Goal: Find specific page/section: Find specific page/section

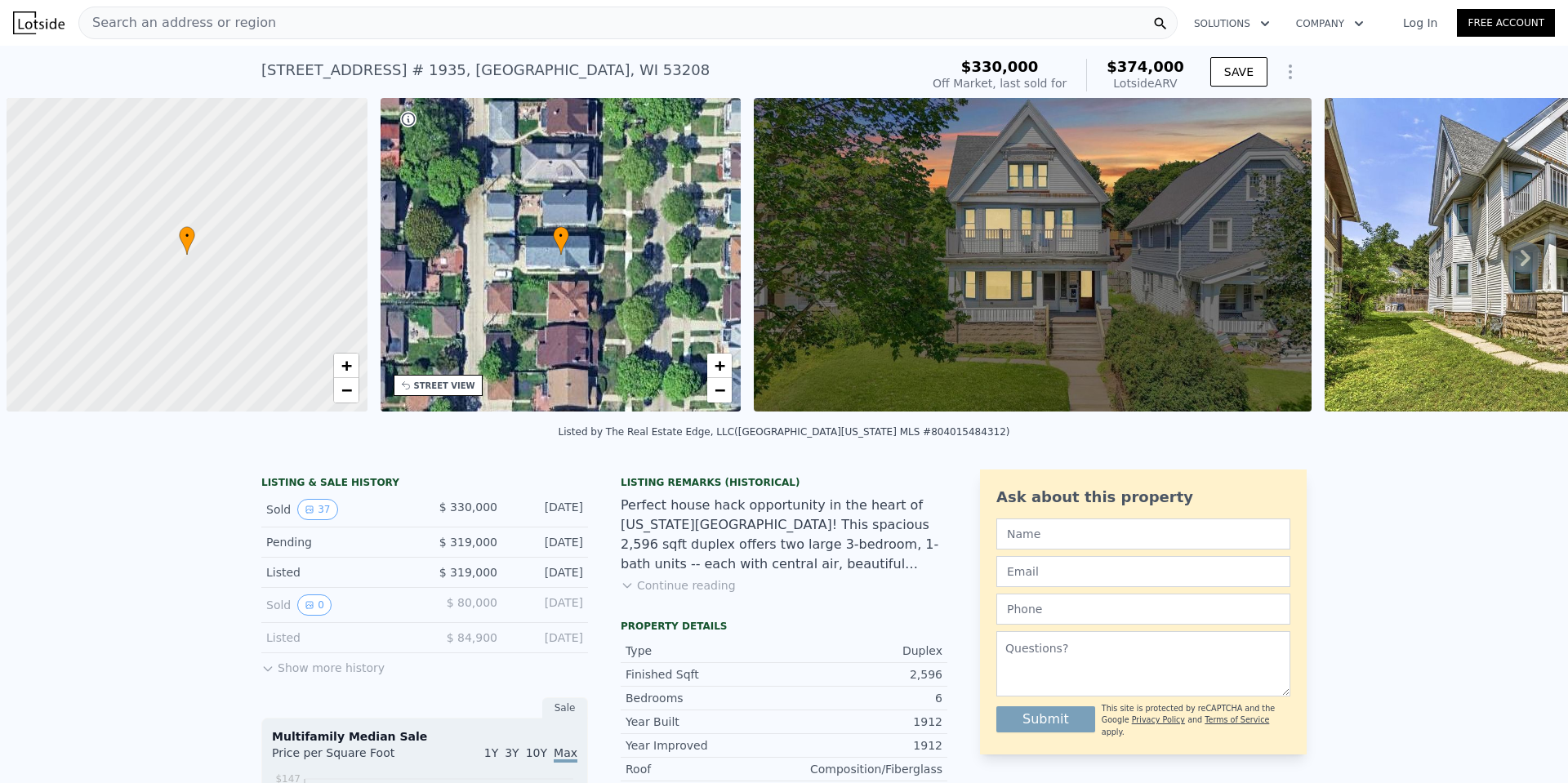
scroll to position [0, 7]
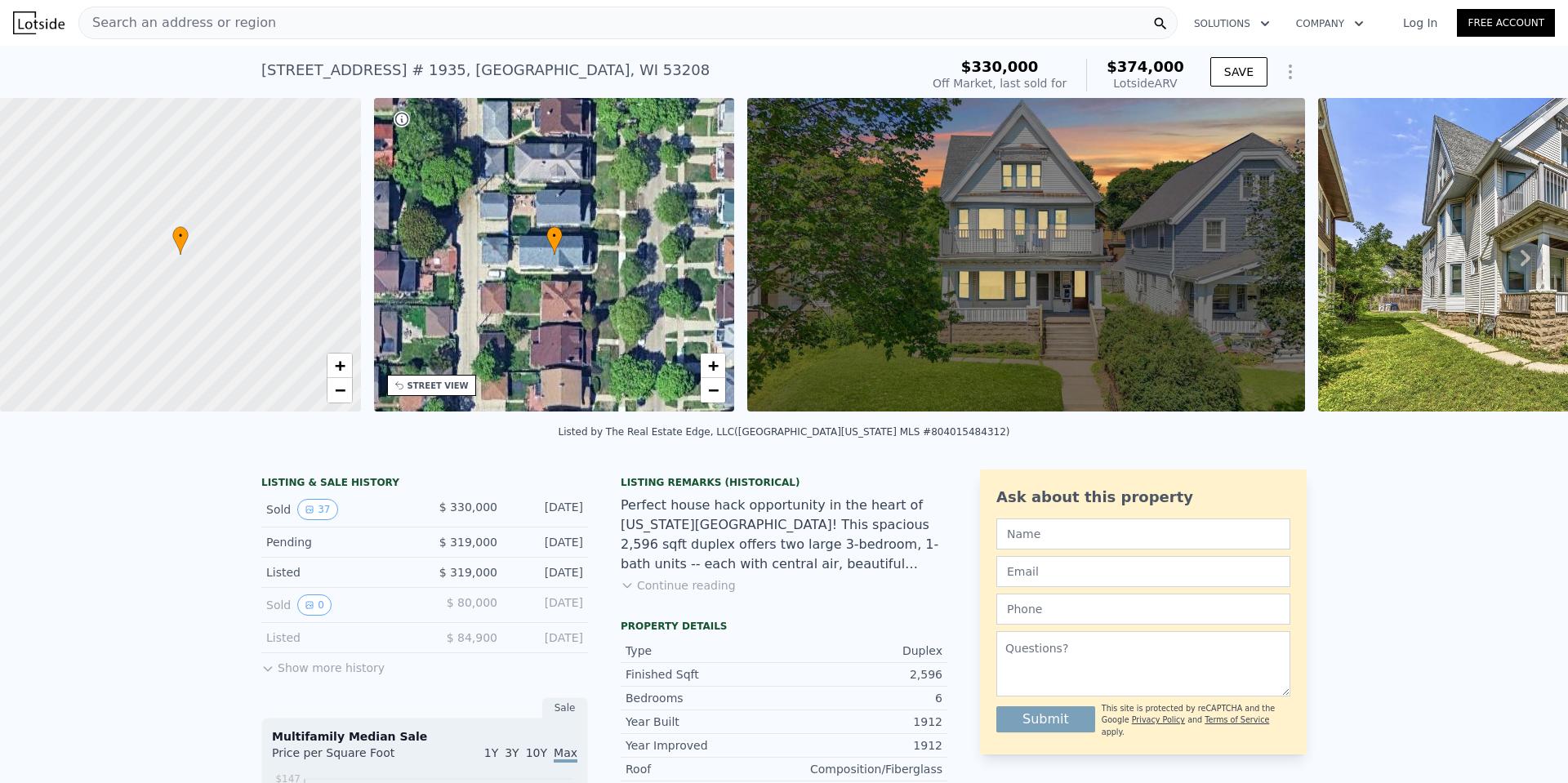
click at [1010, 265] on img at bounding box center [1027, 254] width 558 height 313
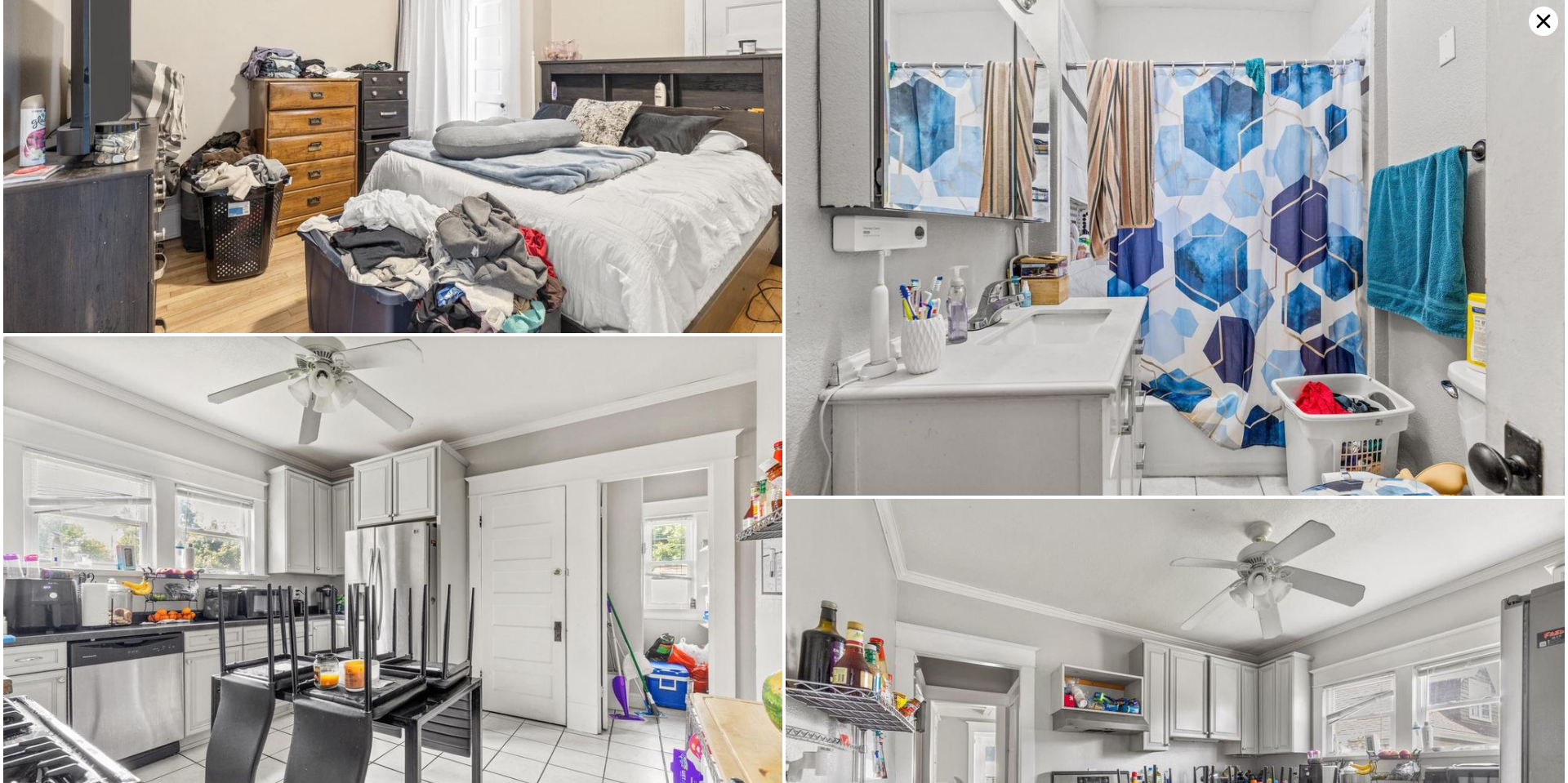
scroll to position [4669, 0]
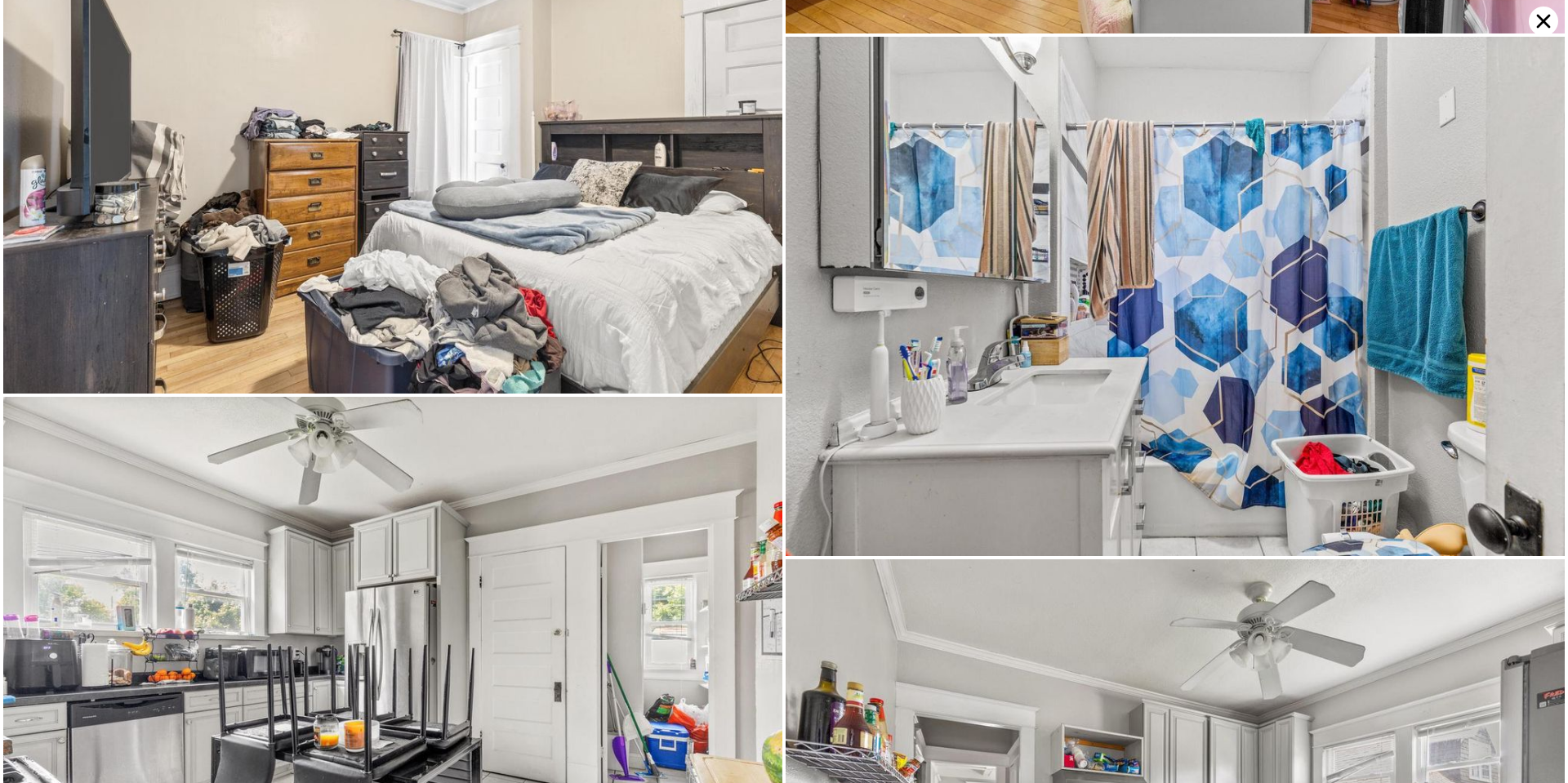
click at [1535, 20] on icon at bounding box center [1544, 21] width 30 height 30
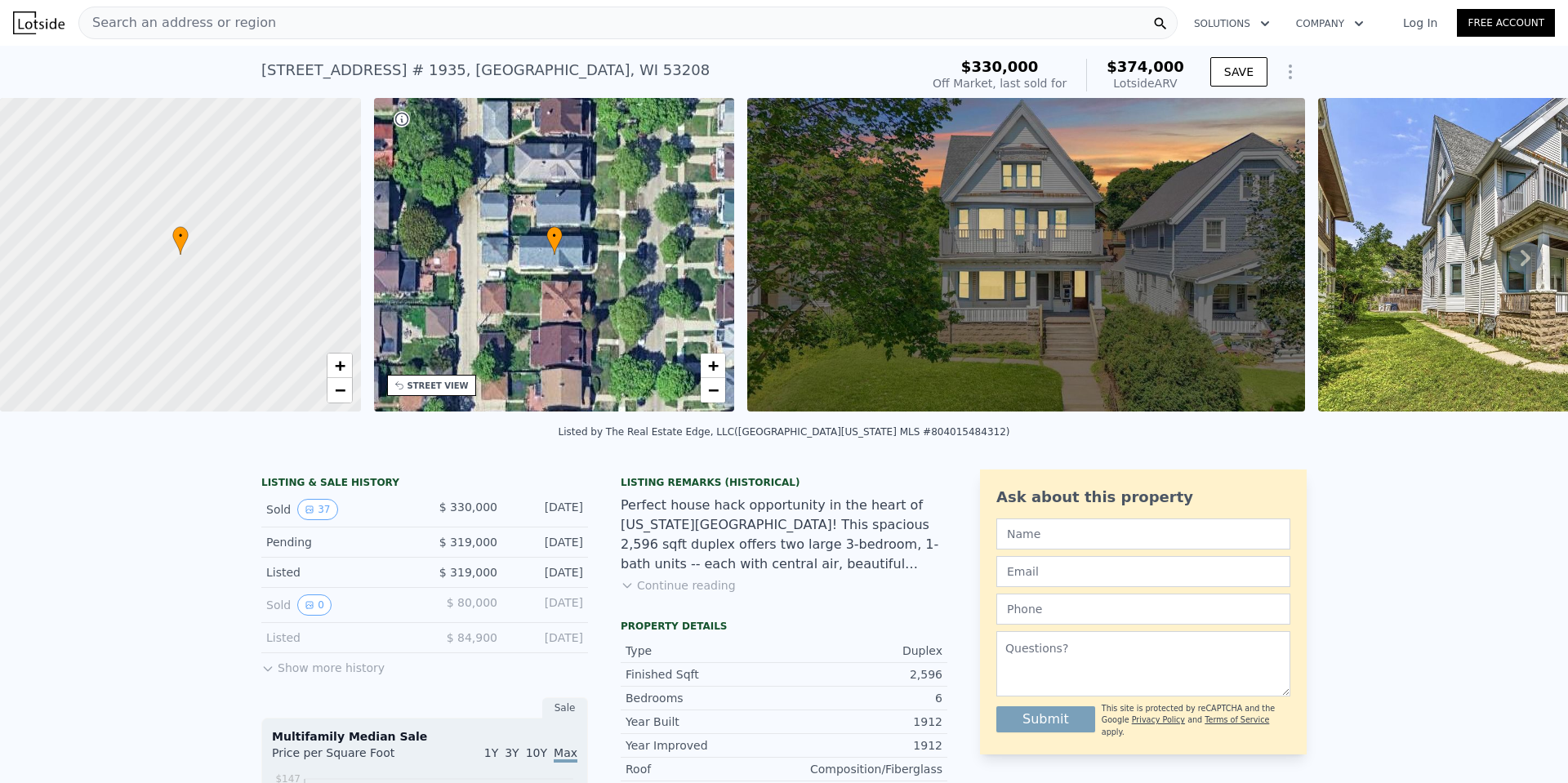
click at [196, 29] on span "Search an address or region" at bounding box center [178, 22] width 197 height 20
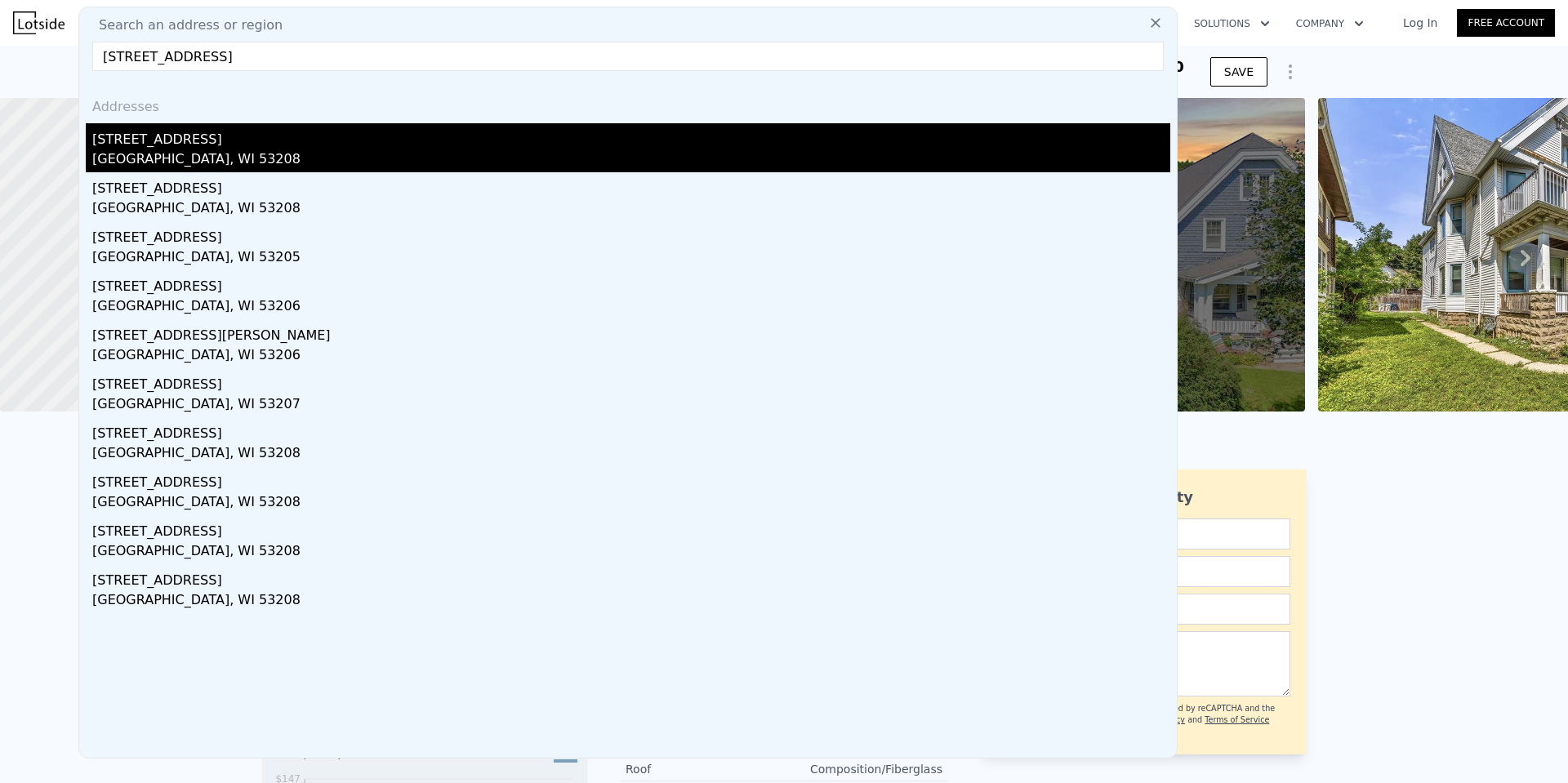
type input "[STREET_ADDRESS]"
click at [156, 136] on div "[STREET_ADDRESS]" at bounding box center [631, 137] width 1078 height 26
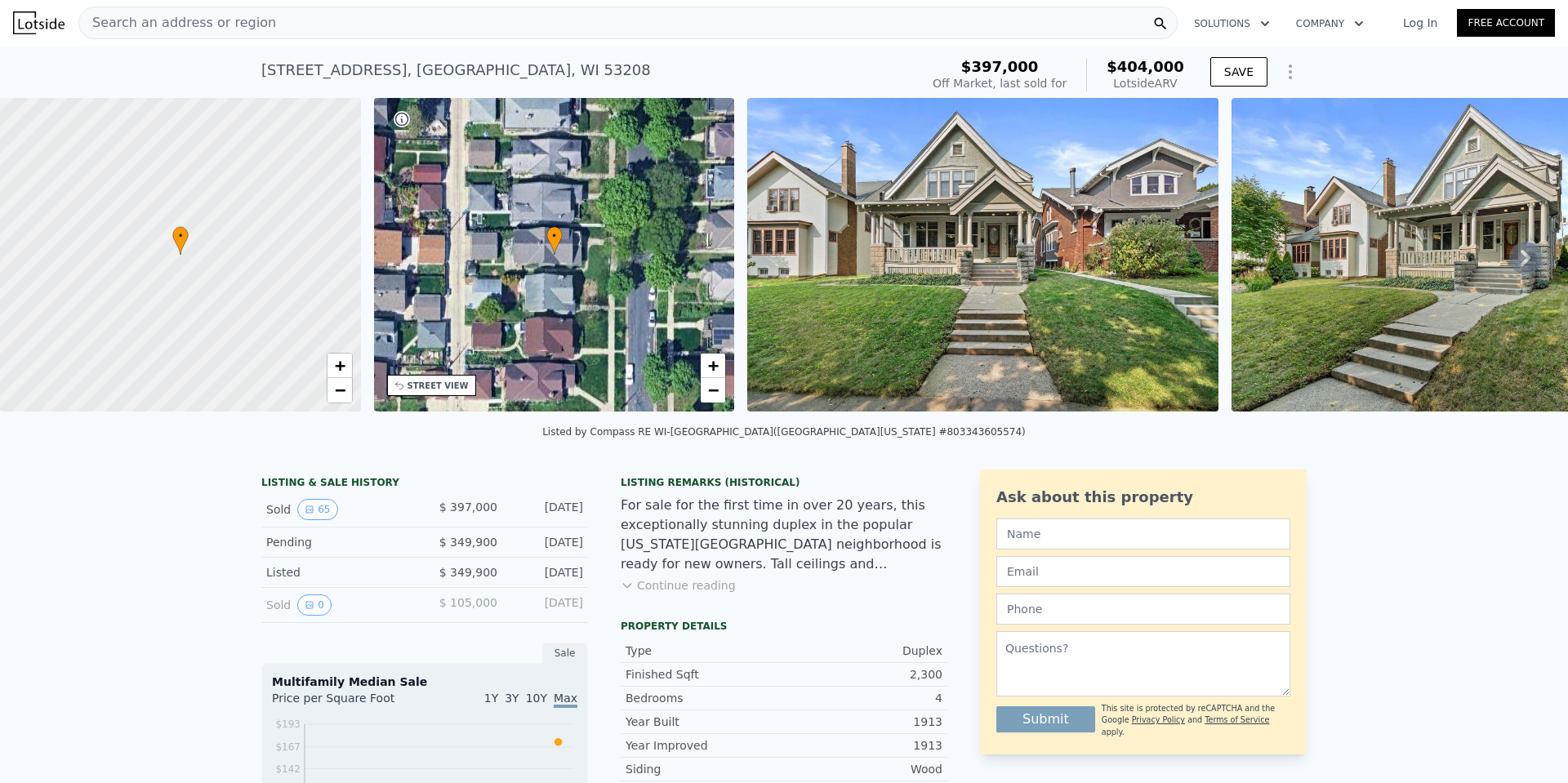
click at [924, 240] on img at bounding box center [983, 254] width 472 height 313
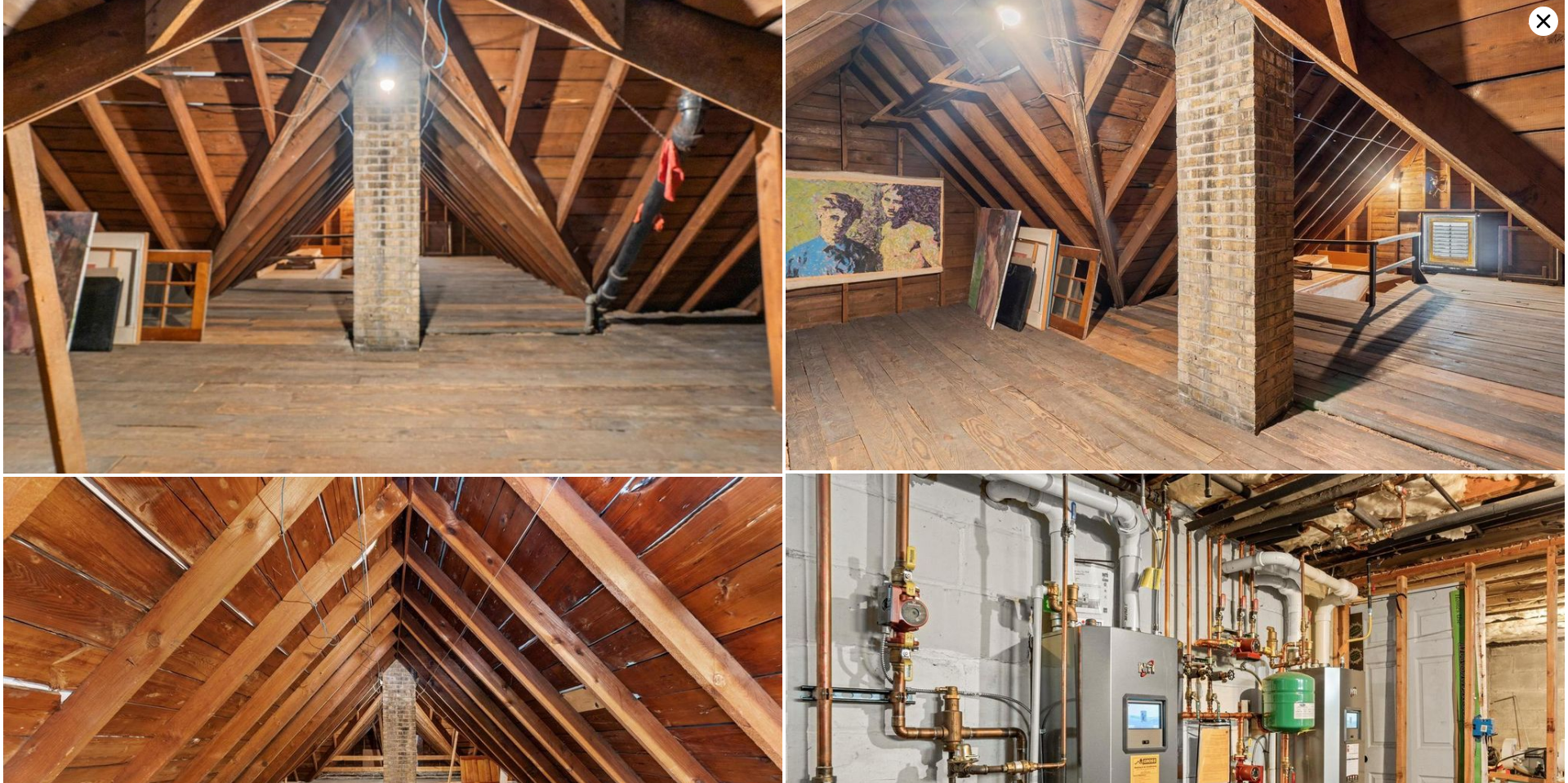
scroll to position [15541, 0]
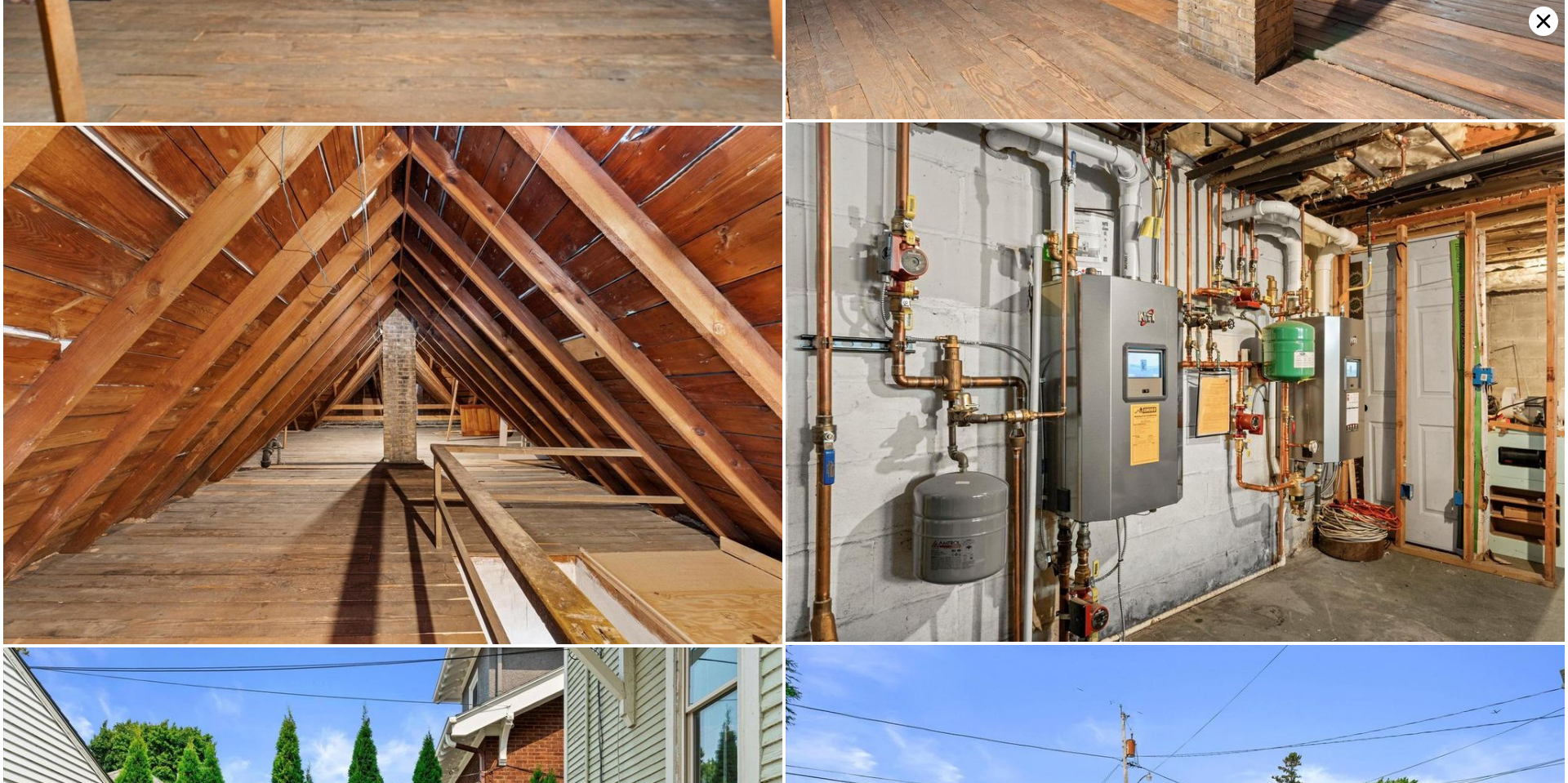
click at [1099, 424] on img at bounding box center [1176, 382] width 779 height 519
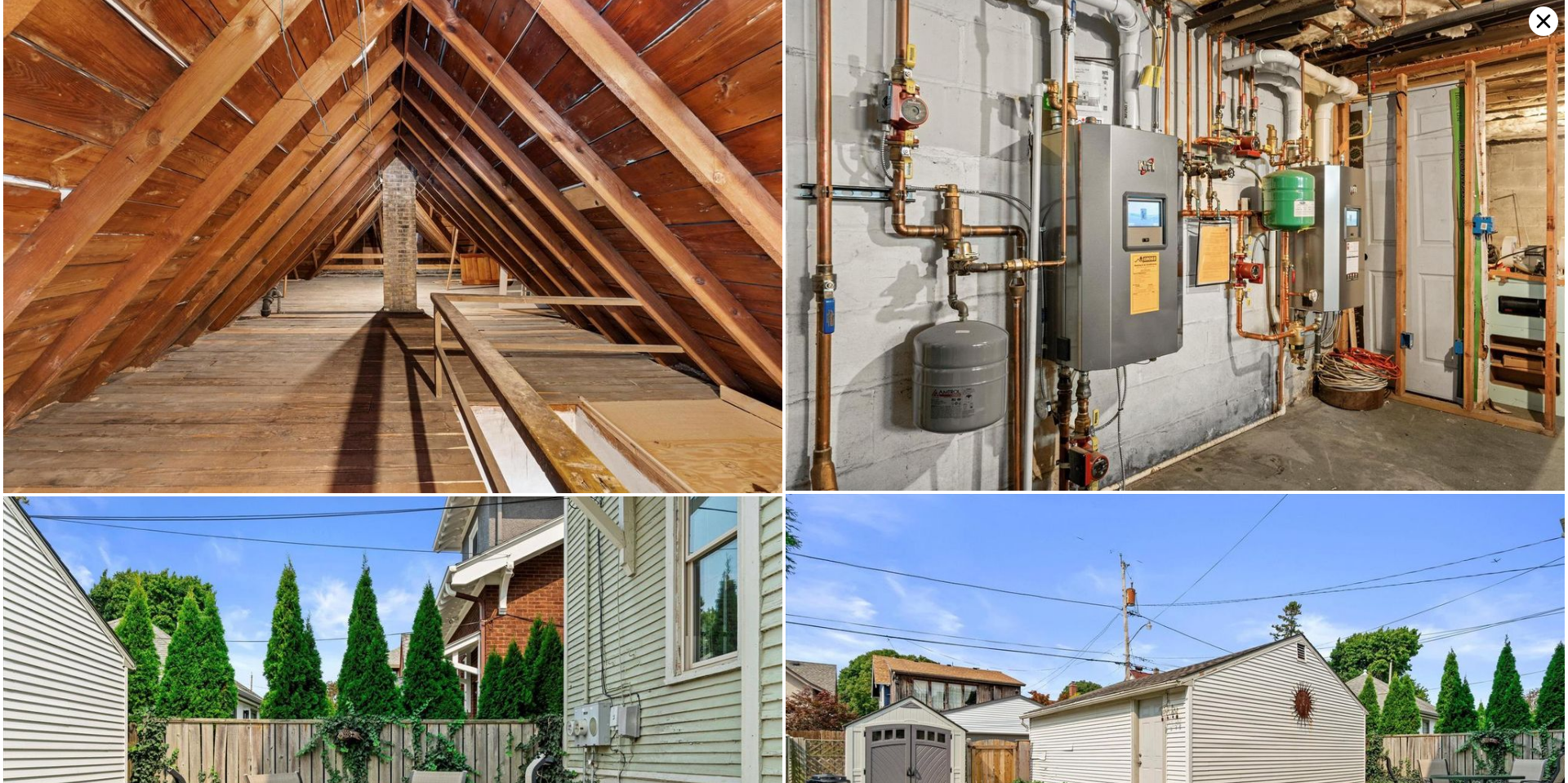
scroll to position [15545, 0]
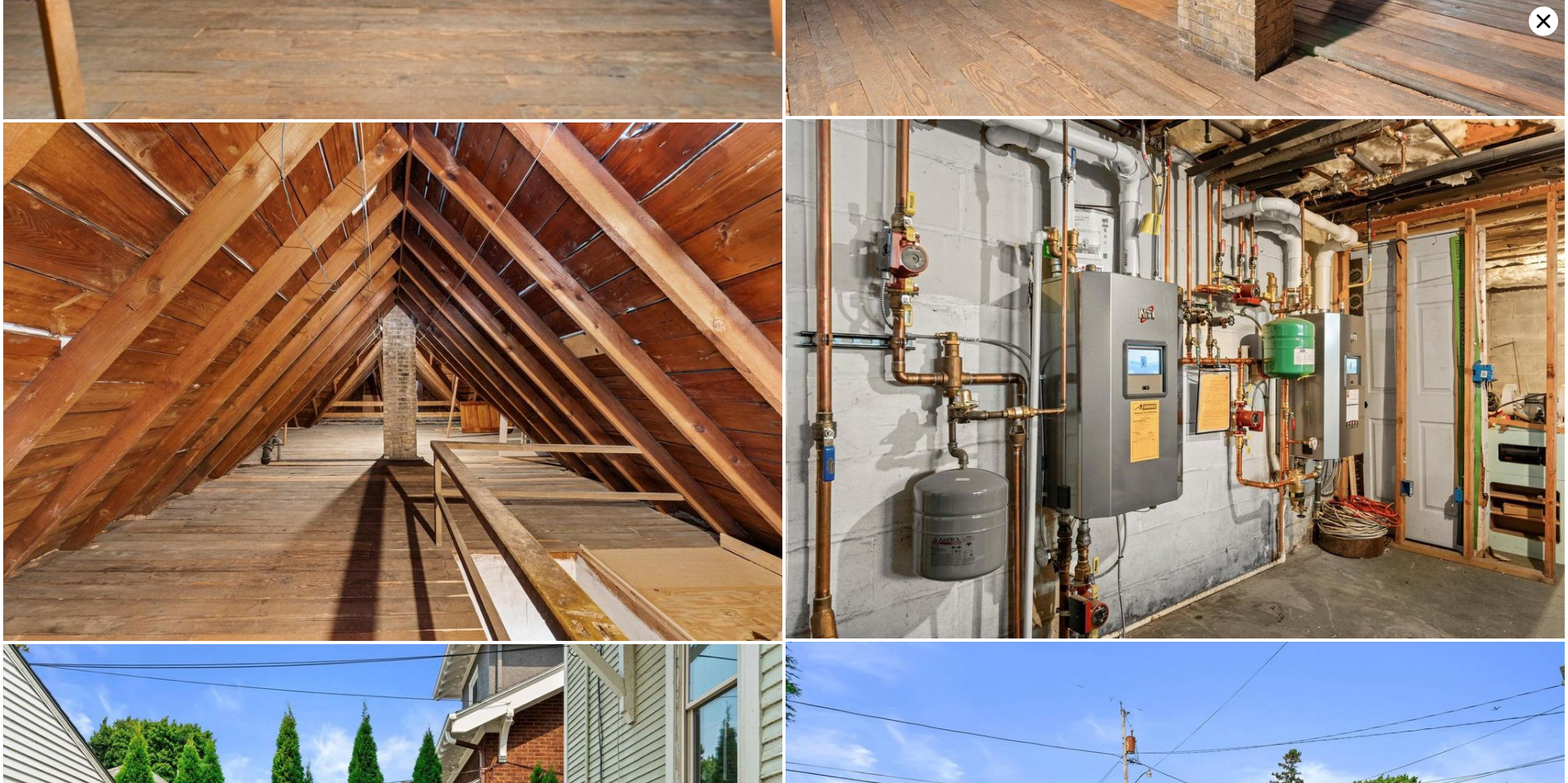
click at [1541, 20] on icon at bounding box center [1544, 21] width 30 height 30
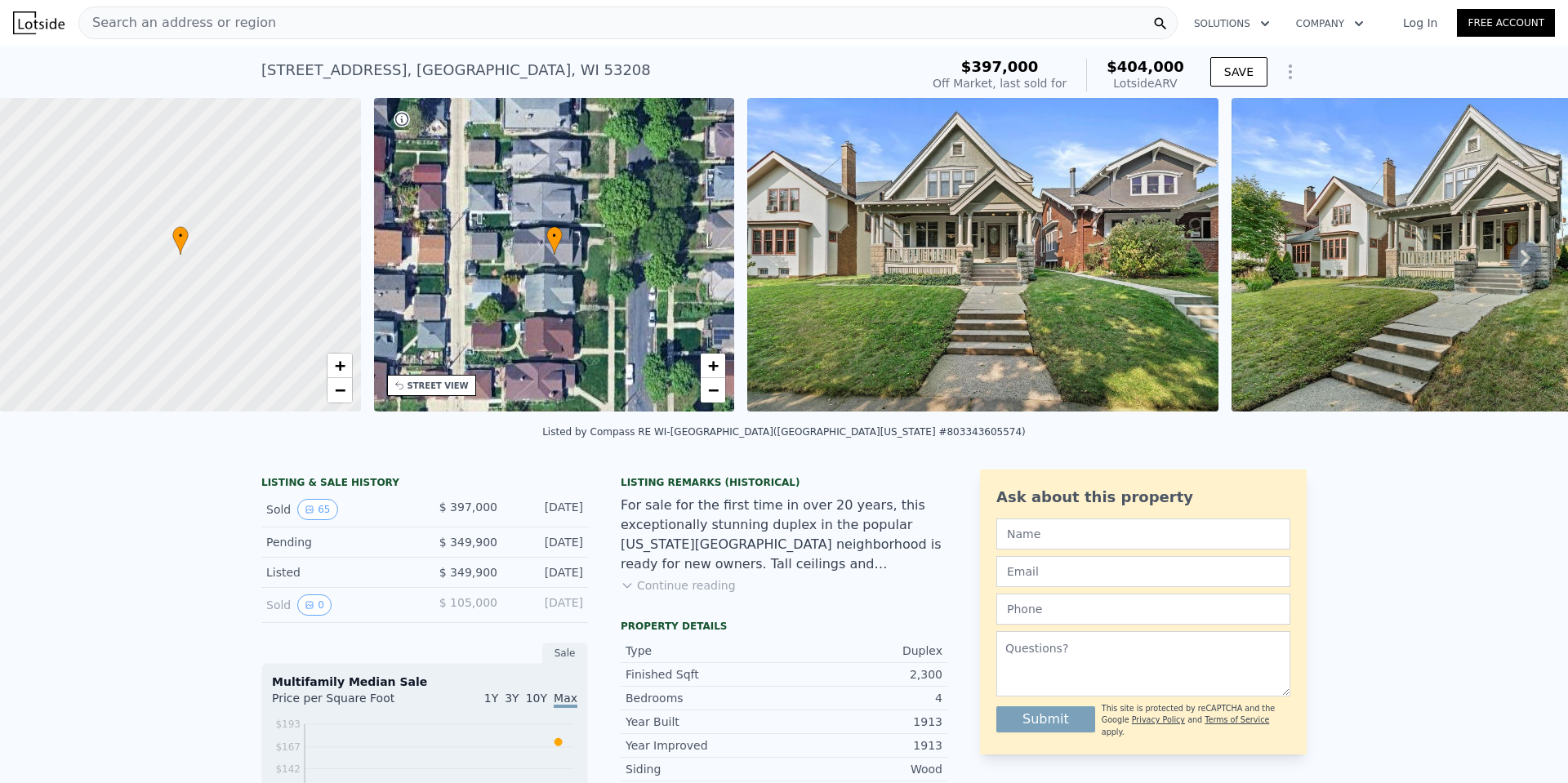
click at [1010, 71] on span "$397,000" at bounding box center [1000, 66] width 77 height 17
